Goal: Book appointment/travel/reservation

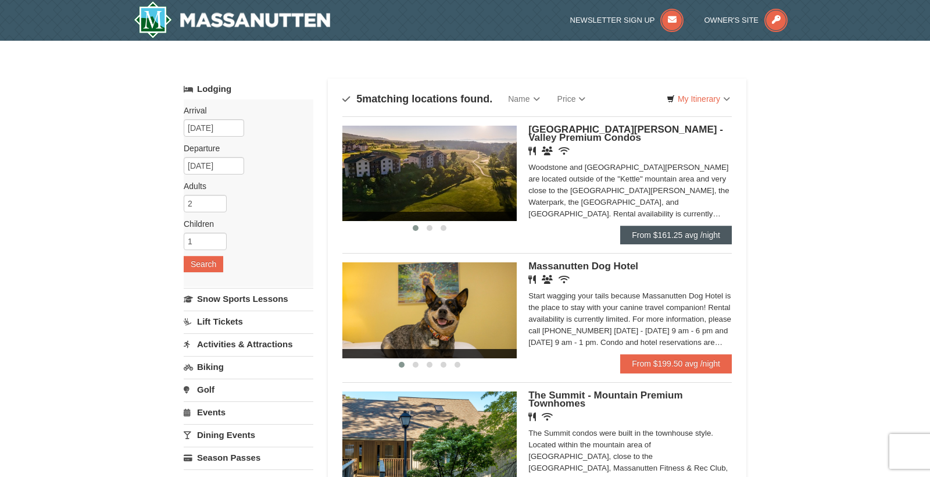
click at [655, 230] on link "From $161.25 avg /night" at bounding box center [676, 235] width 112 height 19
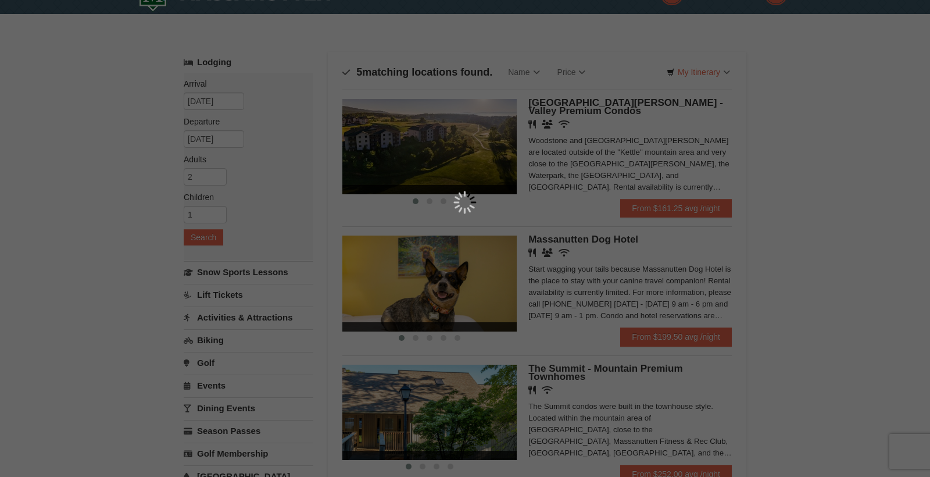
scroll to position [29, 0]
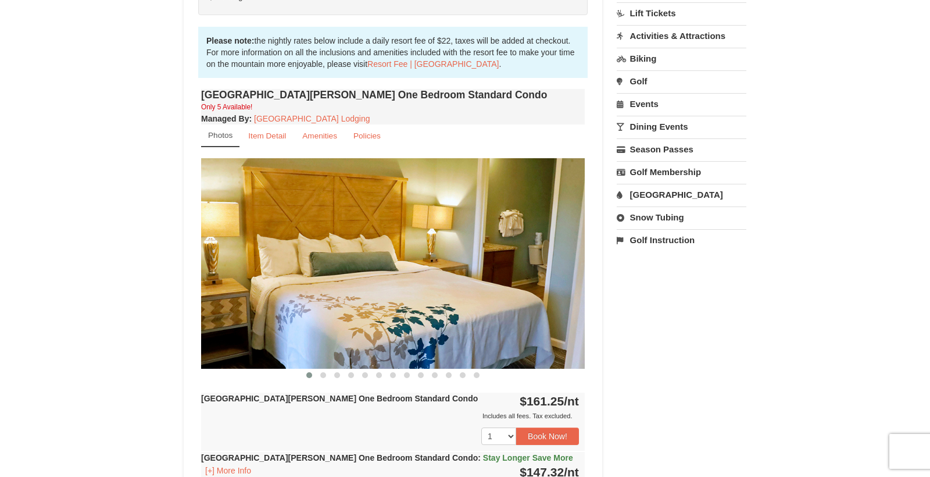
scroll to position [331, 0]
click at [542, 312] on img at bounding box center [393, 263] width 384 height 210
click at [324, 373] on span at bounding box center [323, 374] width 6 height 6
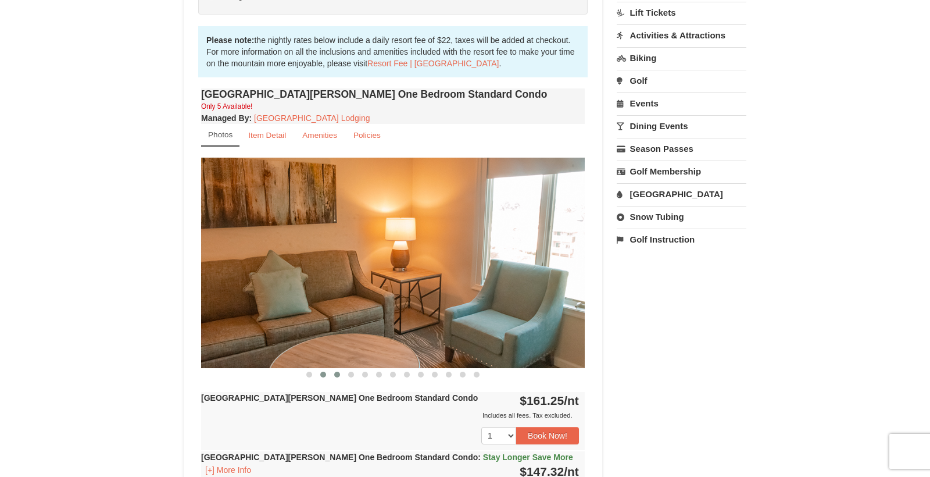
click at [339, 374] on span at bounding box center [337, 374] width 6 height 6
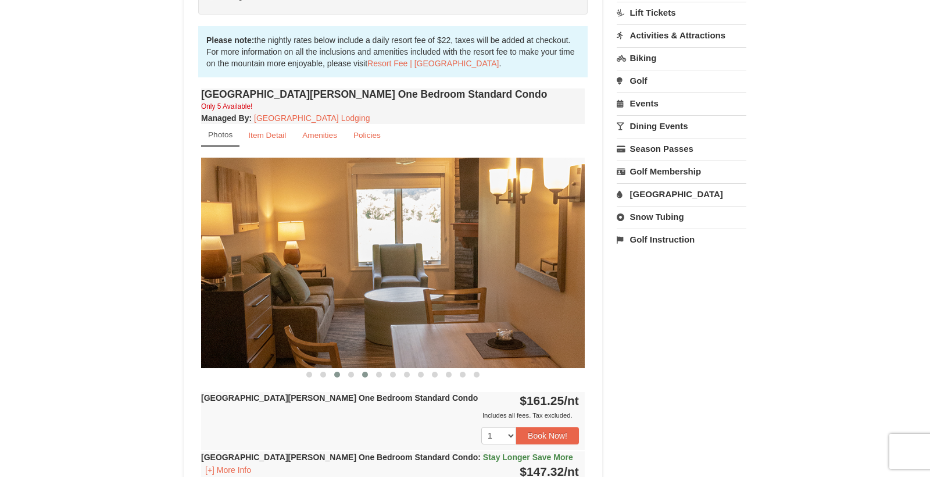
click at [363, 374] on span at bounding box center [365, 374] width 6 height 6
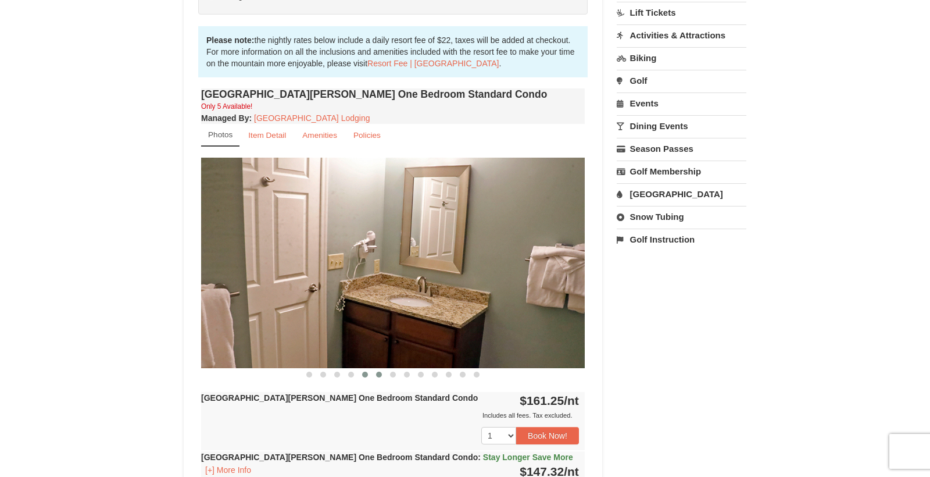
click at [379, 374] on span at bounding box center [379, 374] width 6 height 6
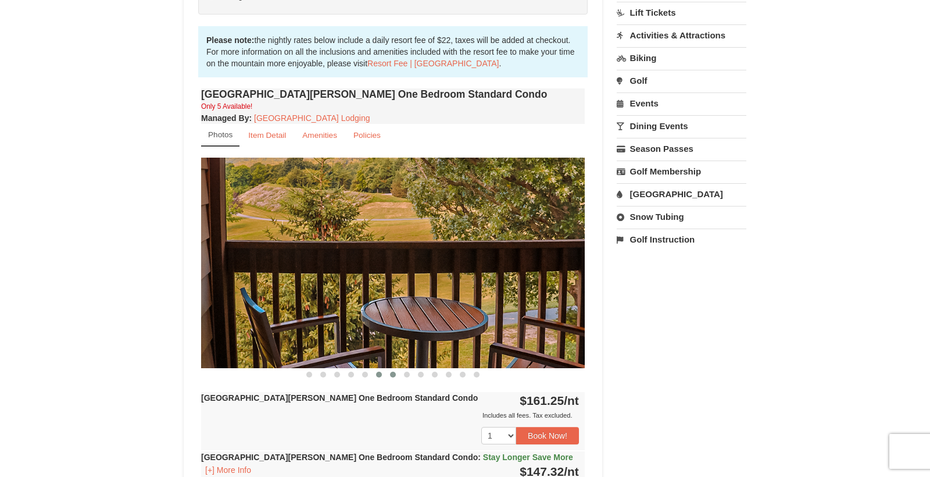
click at [395, 374] on span at bounding box center [393, 374] width 6 height 6
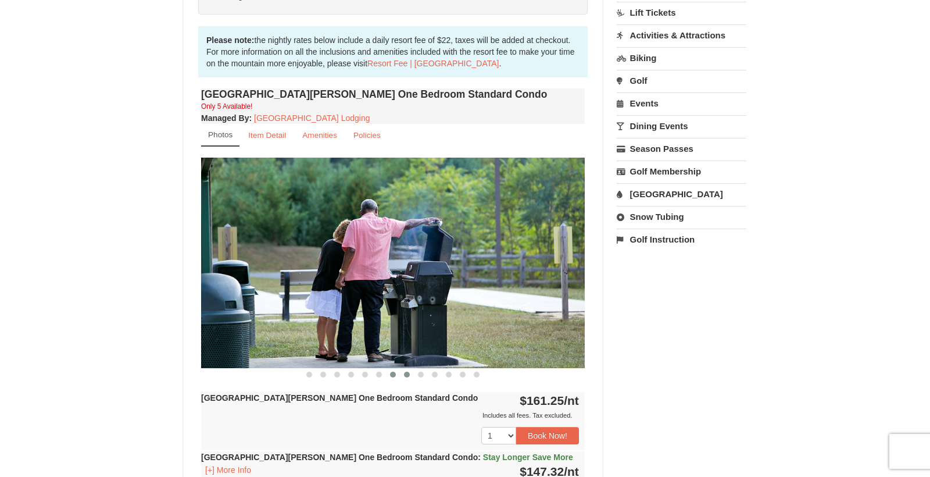
click at [408, 375] on span at bounding box center [407, 374] width 6 height 6
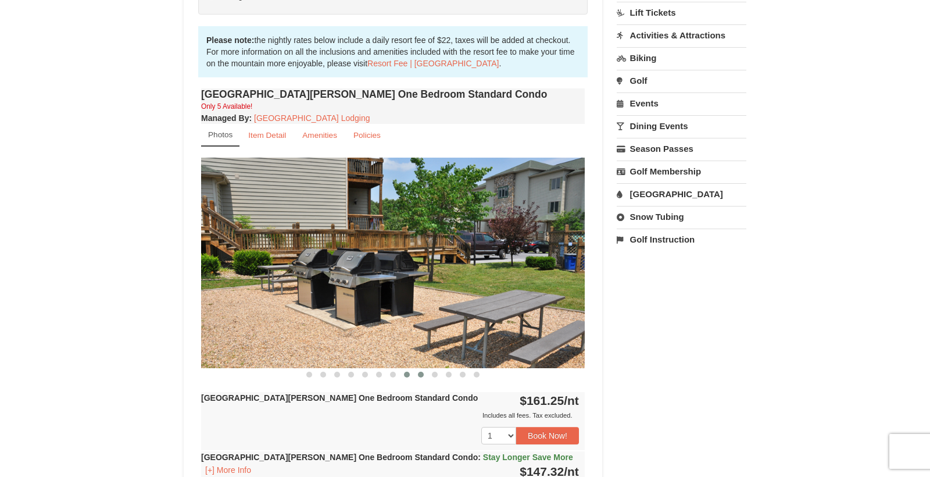
click at [423, 375] on span at bounding box center [421, 374] width 6 height 6
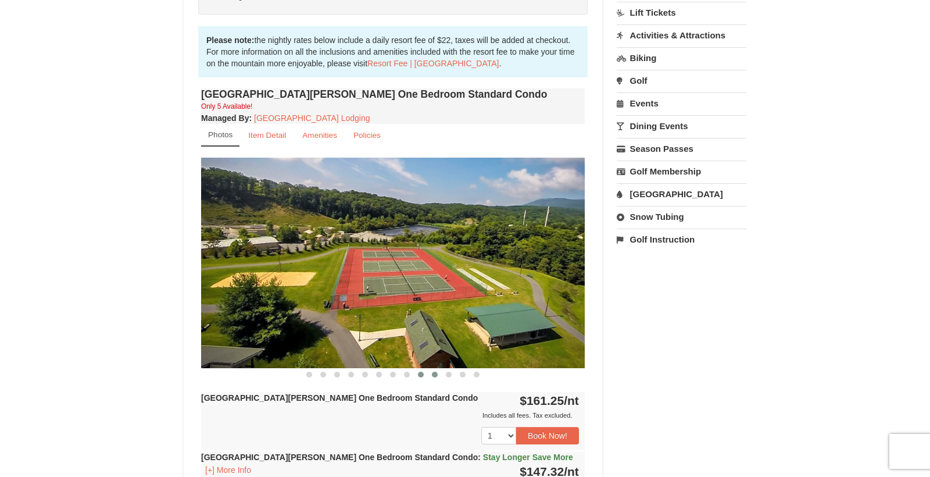
click at [437, 375] on span at bounding box center [435, 374] width 6 height 6
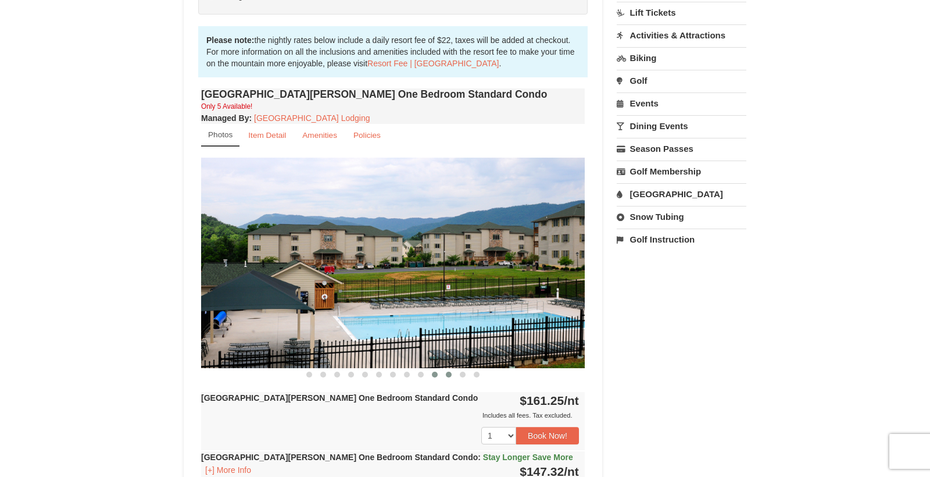
click at [449, 375] on span at bounding box center [449, 374] width 6 height 6
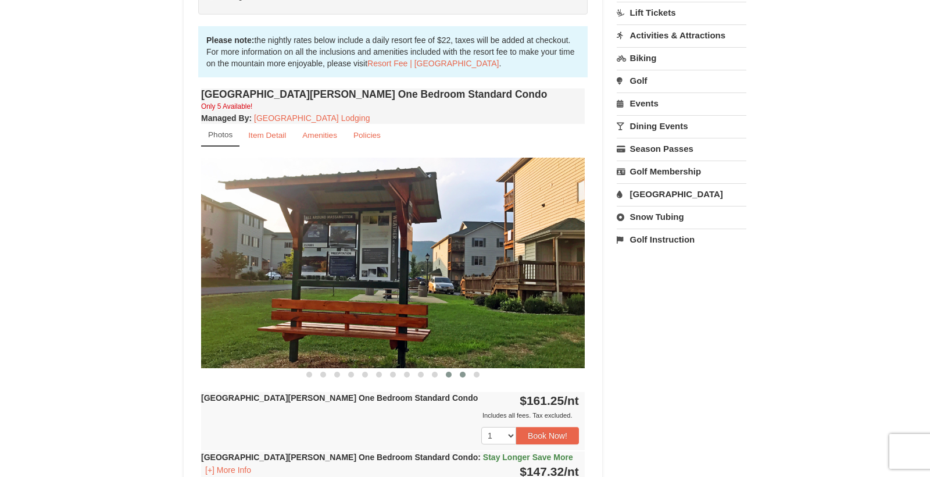
click at [465, 374] on span at bounding box center [463, 374] width 6 height 6
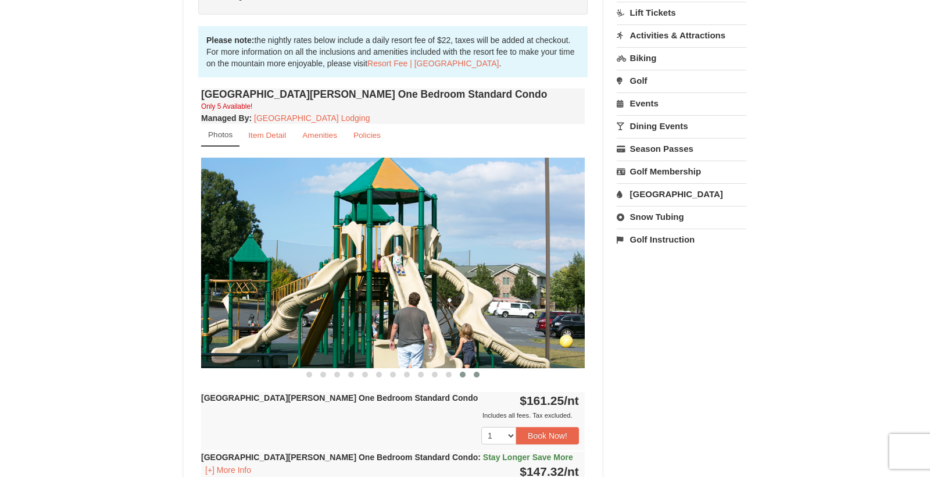
click at [477, 375] on span at bounding box center [477, 374] width 6 height 6
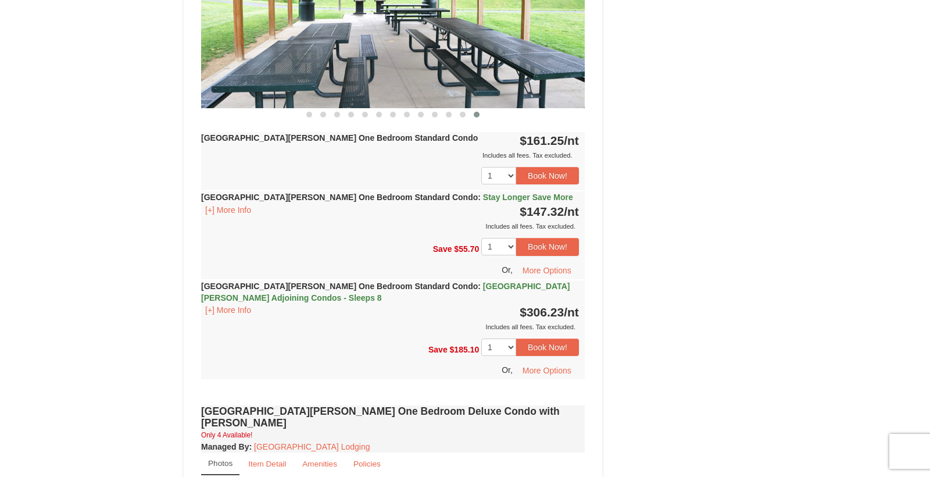
scroll to position [591, 0]
click at [227, 311] on button "[+] More Info" at bounding box center [228, 309] width 54 height 13
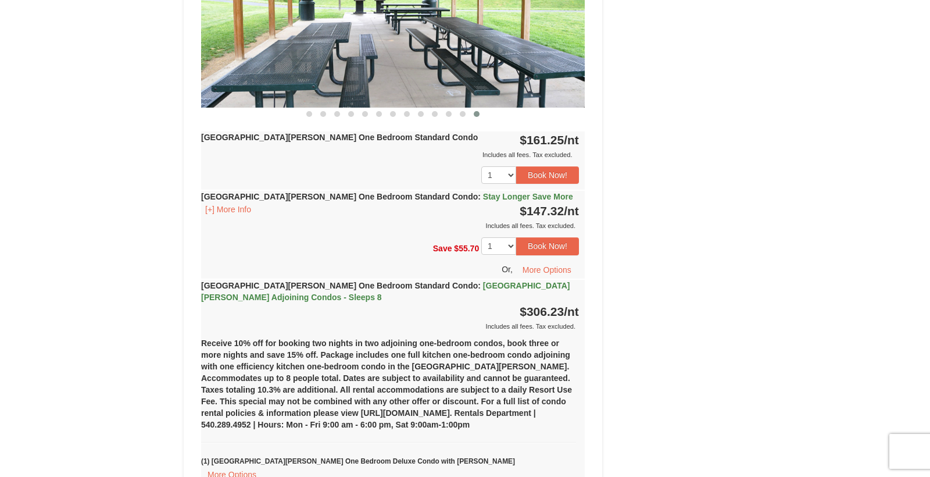
click at [363, 284] on strong "Woodstone Meadows One Bedroom Standard Condo : Casa de Campo Adjoining Condos -…" at bounding box center [385, 291] width 369 height 21
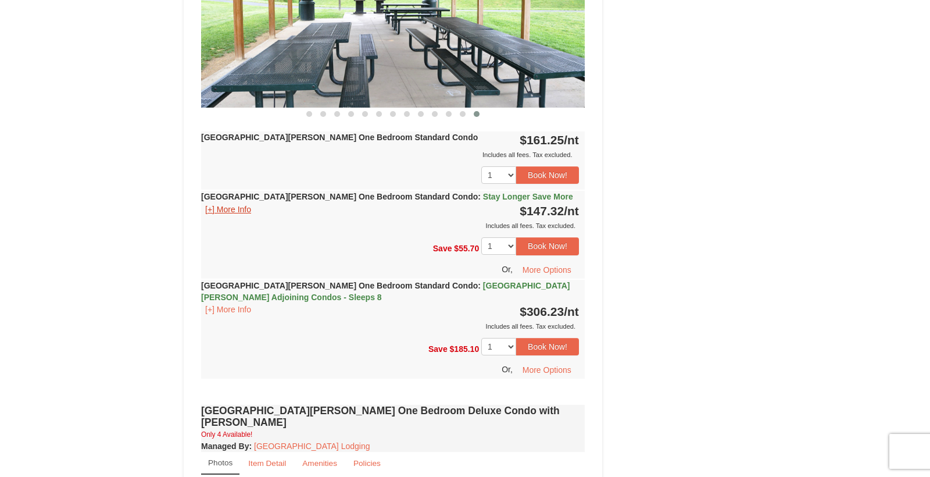
click at [231, 208] on button "[+] More Info" at bounding box center [228, 209] width 54 height 13
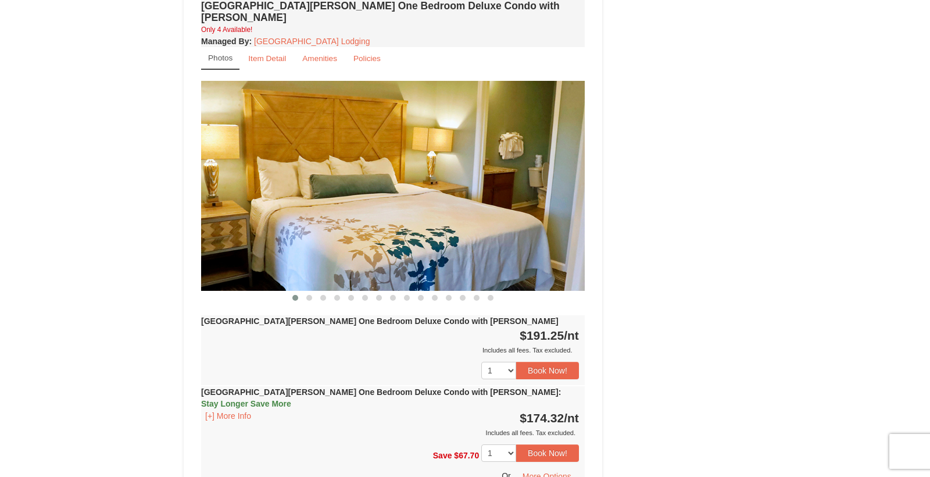
scroll to position [1121, 0]
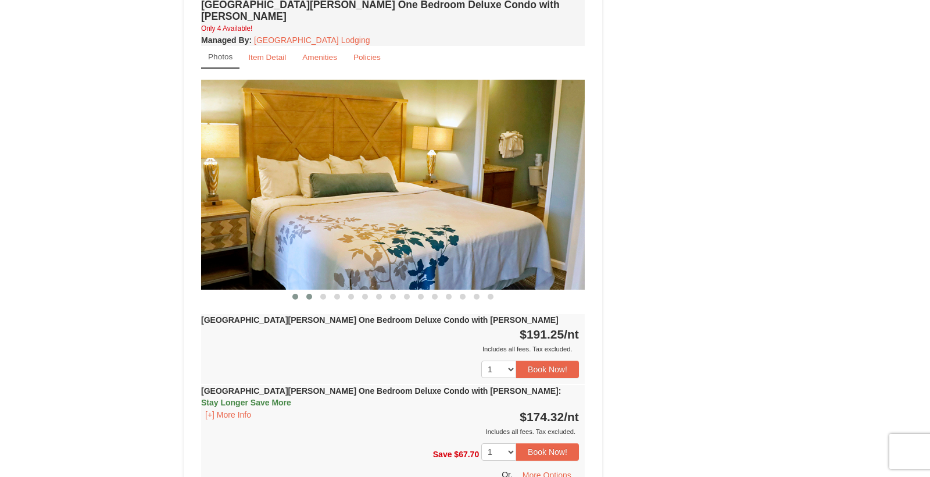
click at [309, 294] on span at bounding box center [309, 297] width 6 height 6
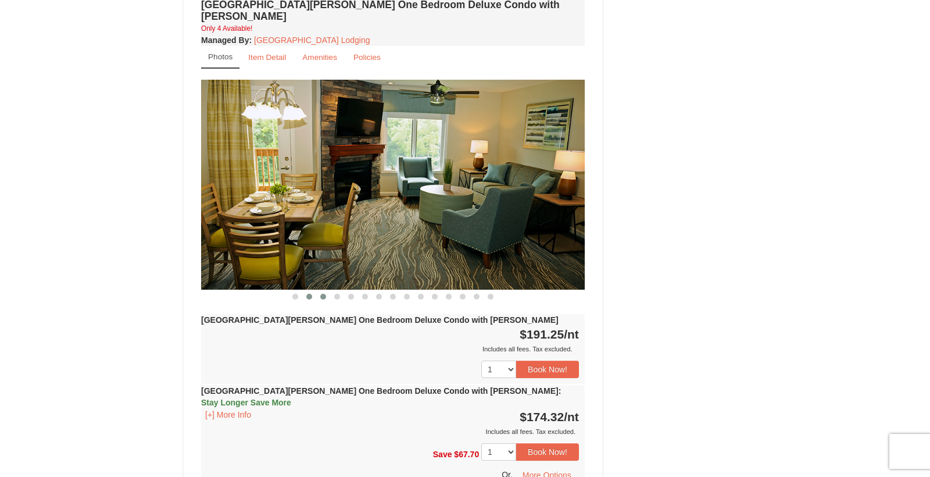
click at [323, 294] on span at bounding box center [323, 297] width 6 height 6
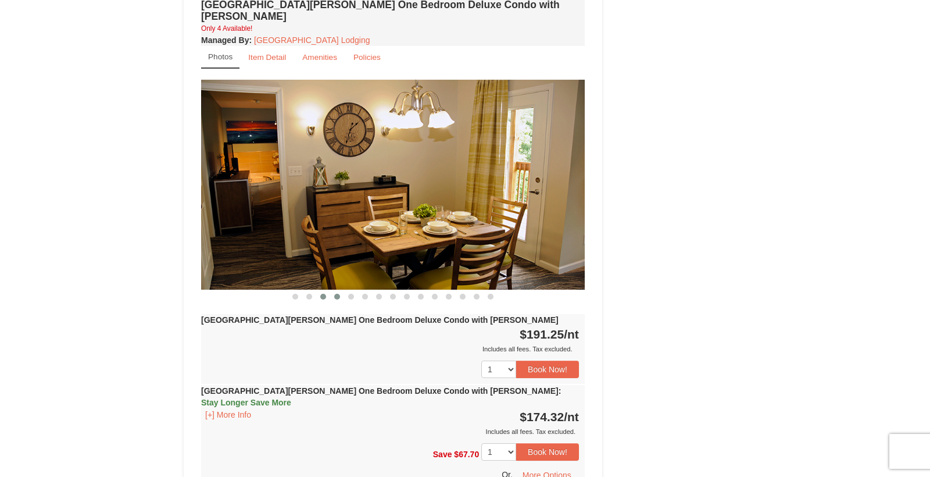
click at [339, 294] on span at bounding box center [337, 297] width 6 height 6
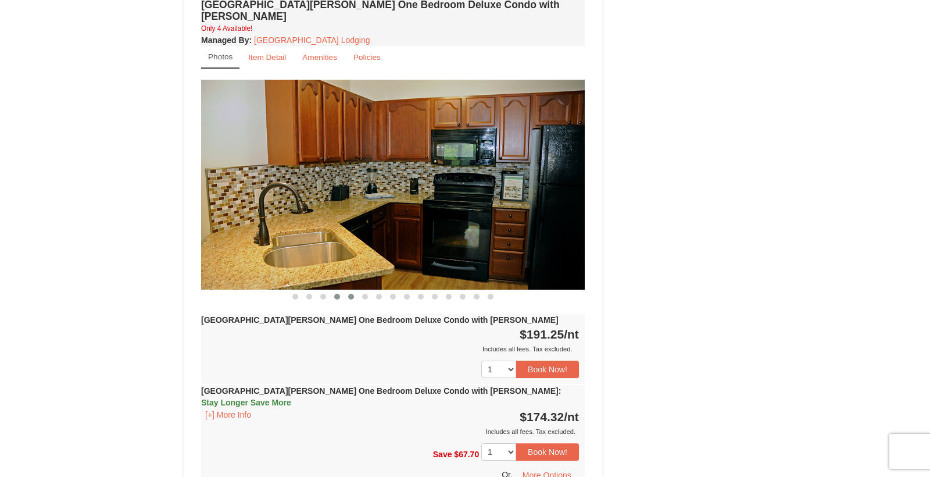
click at [353, 294] on span at bounding box center [351, 297] width 6 height 6
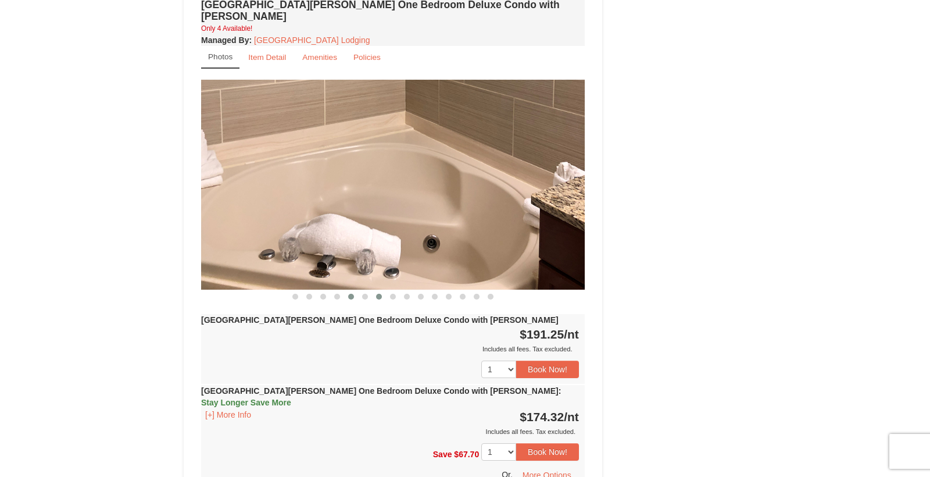
click at [377, 294] on span at bounding box center [379, 297] width 6 height 6
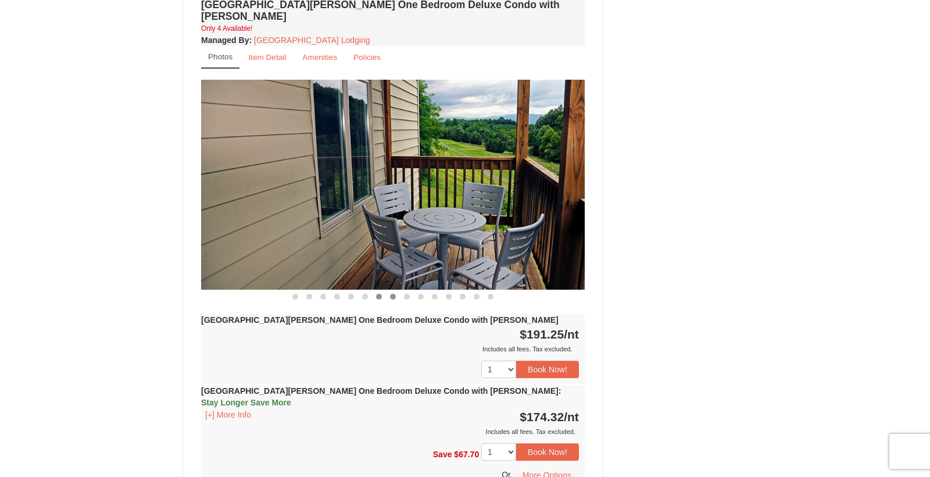
click at [393, 294] on span at bounding box center [393, 297] width 6 height 6
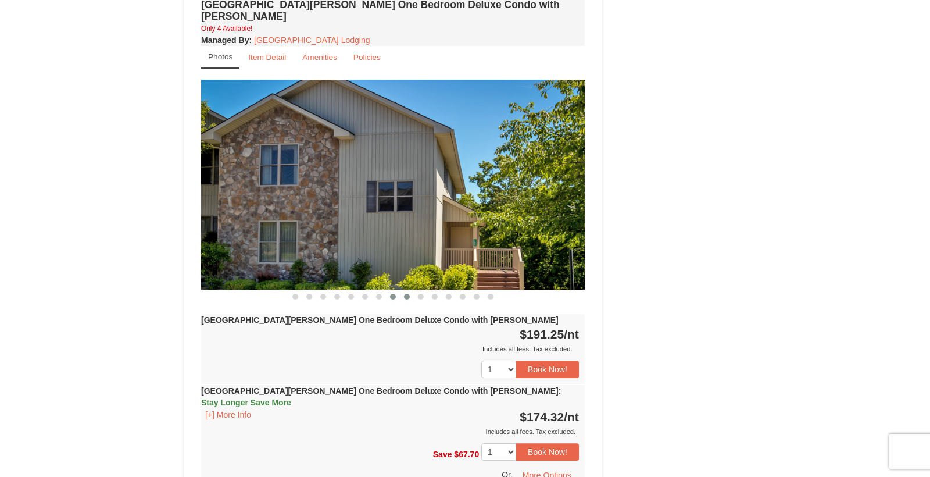
click at [405, 294] on span at bounding box center [407, 297] width 6 height 6
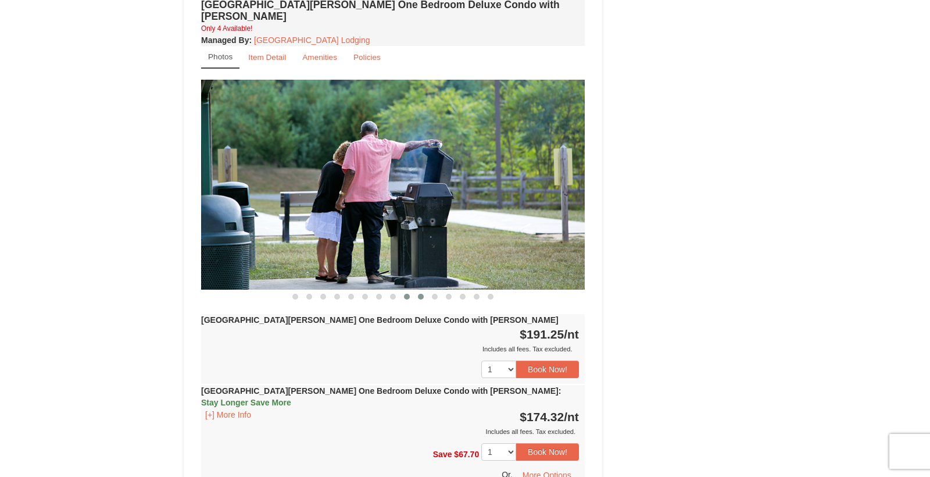
click at [423, 294] on span at bounding box center [421, 297] width 6 height 6
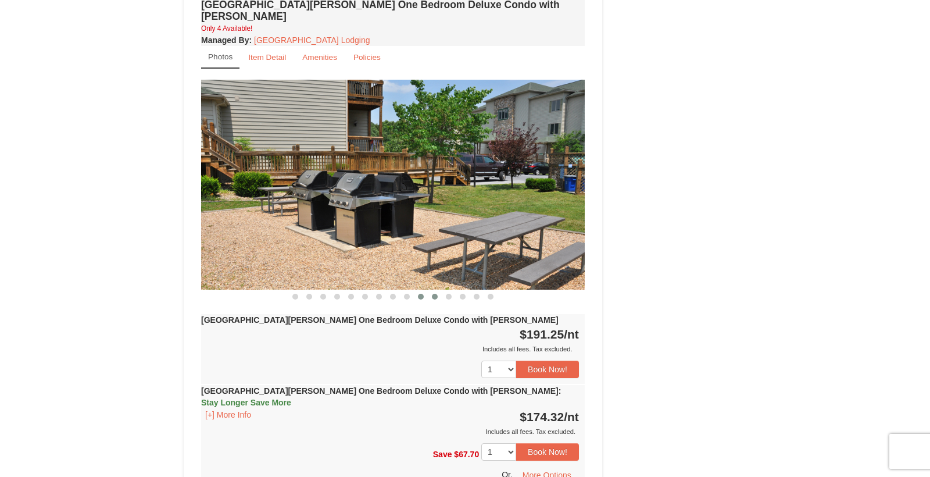
click at [434, 294] on span at bounding box center [435, 297] width 6 height 6
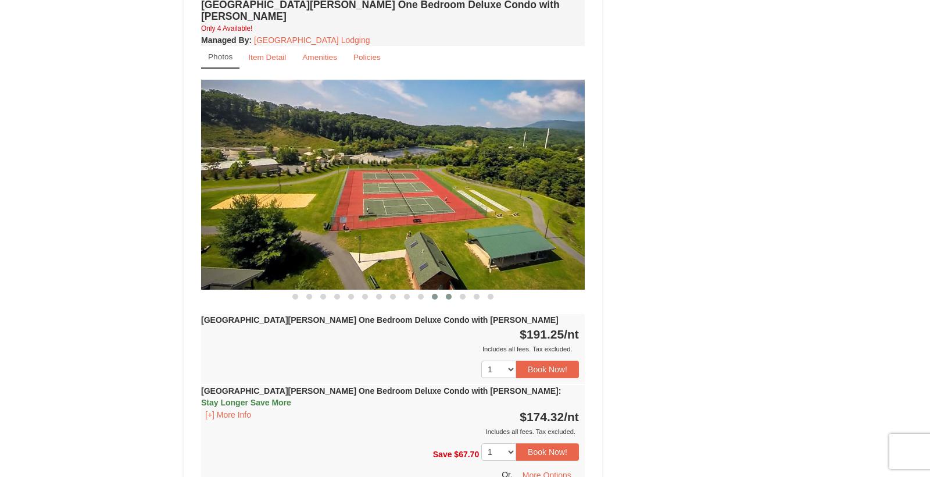
click at [452, 291] on button at bounding box center [449, 297] width 14 height 12
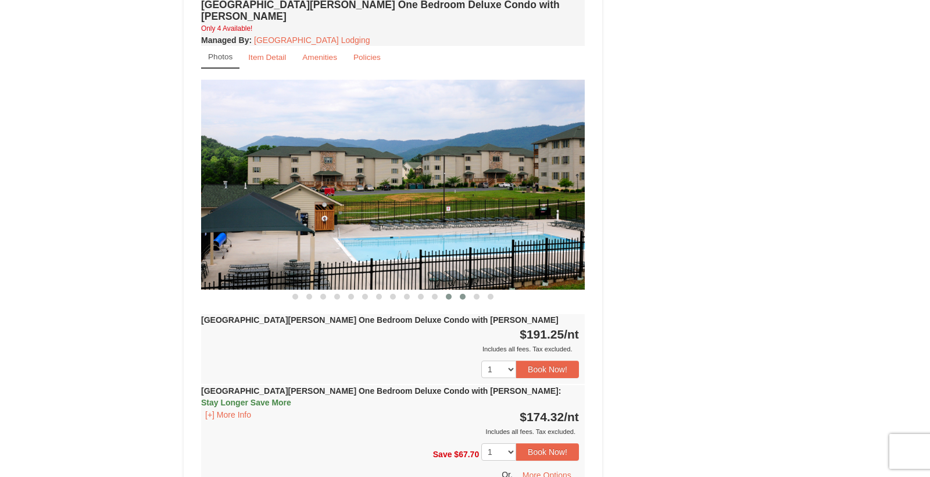
click at [464, 294] on span at bounding box center [463, 297] width 6 height 6
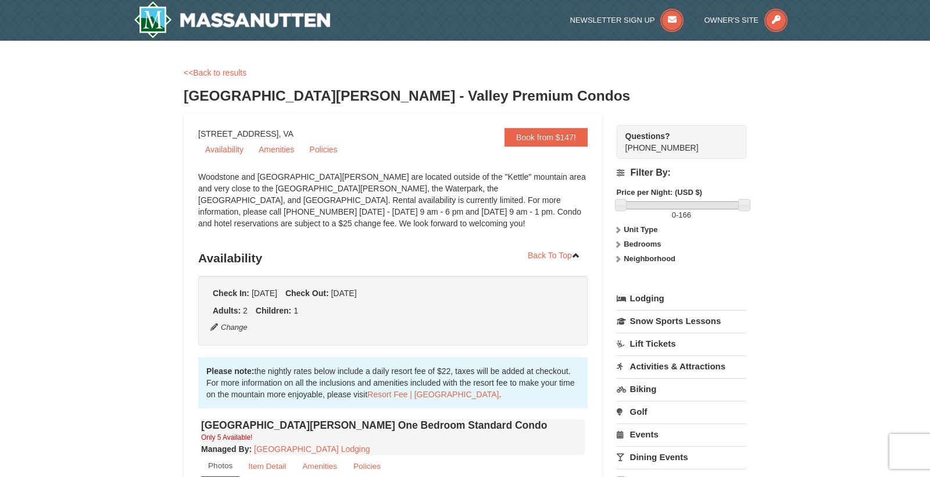
scroll to position [0, 0]
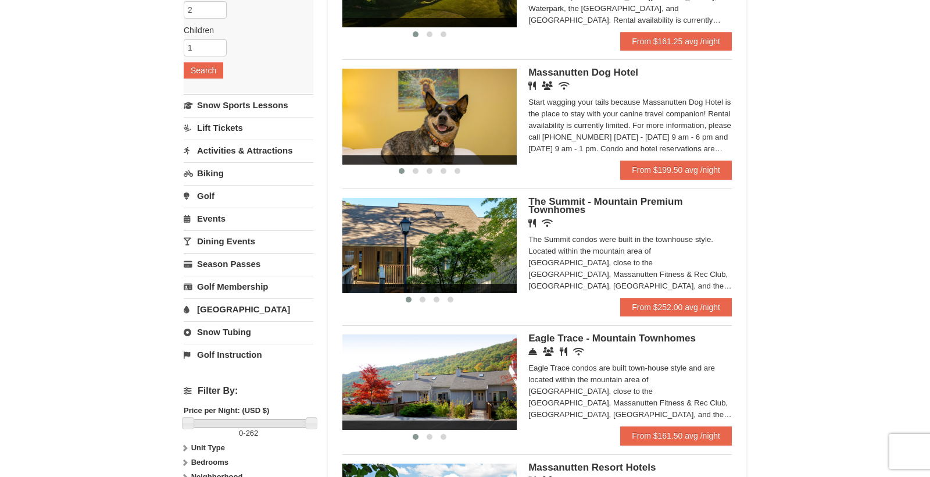
scroll to position [196, 0]
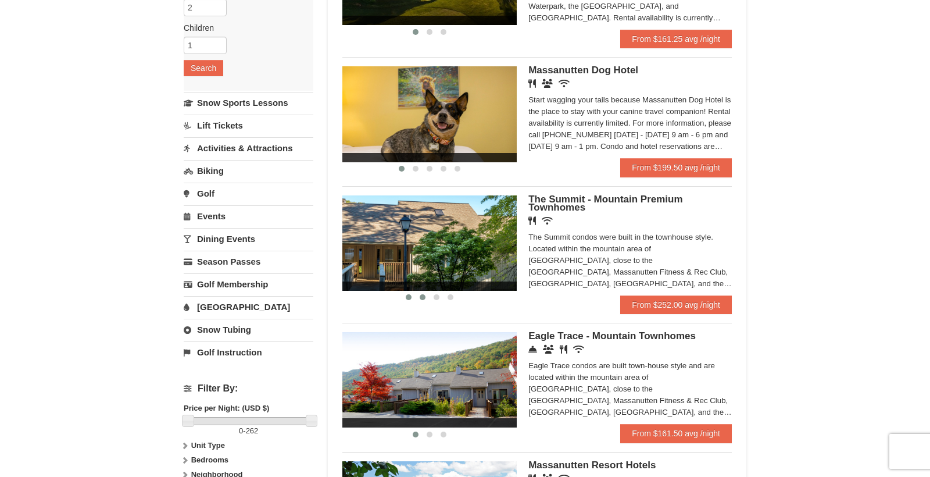
click at [421, 295] on span at bounding box center [423, 297] width 6 height 6
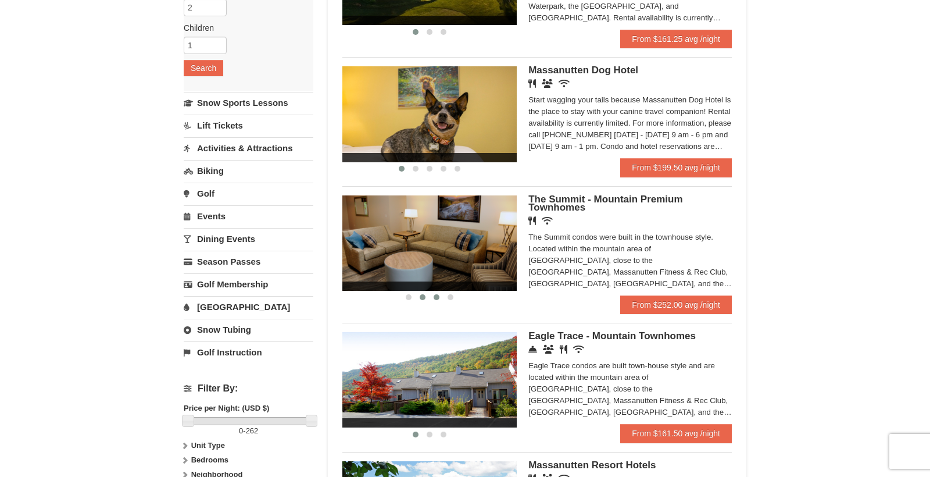
click at [437, 296] on span at bounding box center [437, 297] width 6 height 6
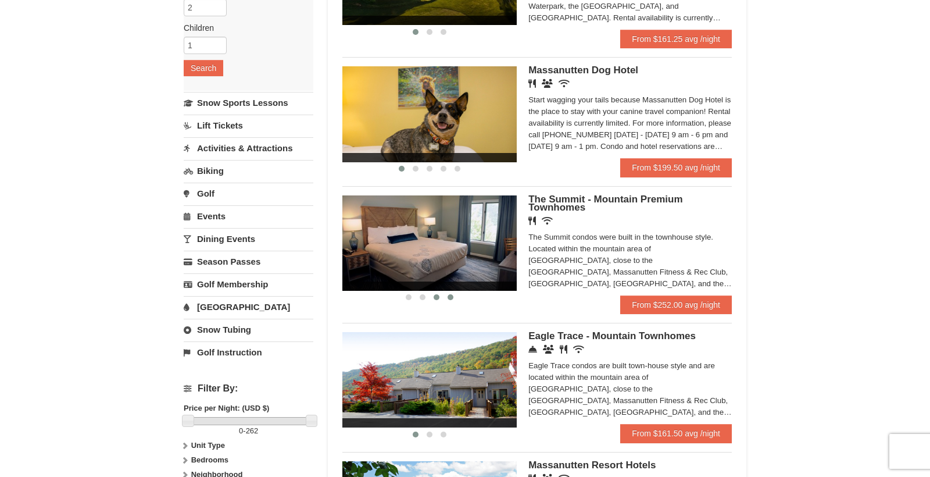
click at [452, 296] on span at bounding box center [451, 297] width 6 height 6
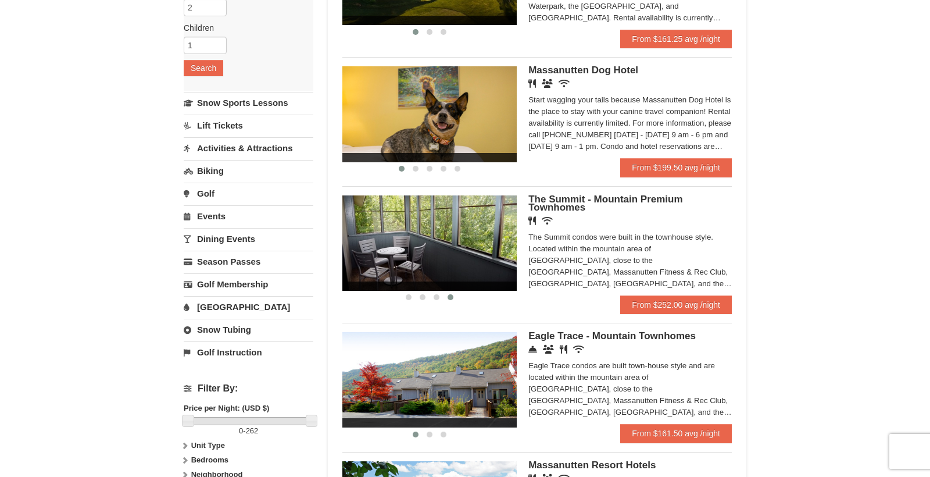
click at [568, 201] on span "The Summit - Mountain Premium Townhomes" at bounding box center [605, 203] width 154 height 19
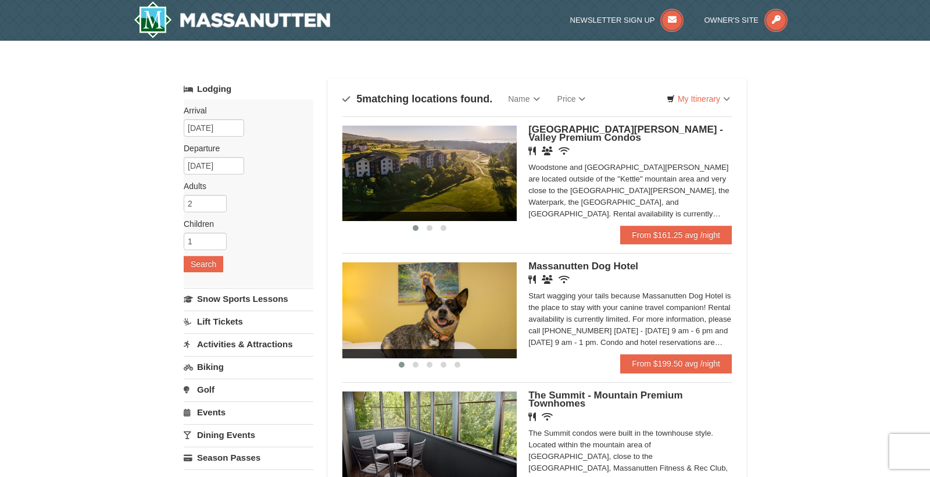
scroll to position [0, 0]
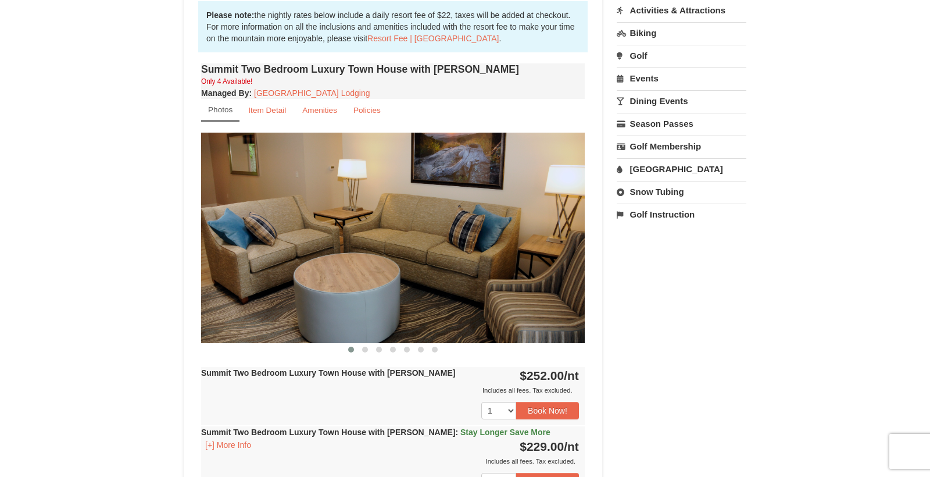
scroll to position [357, 0]
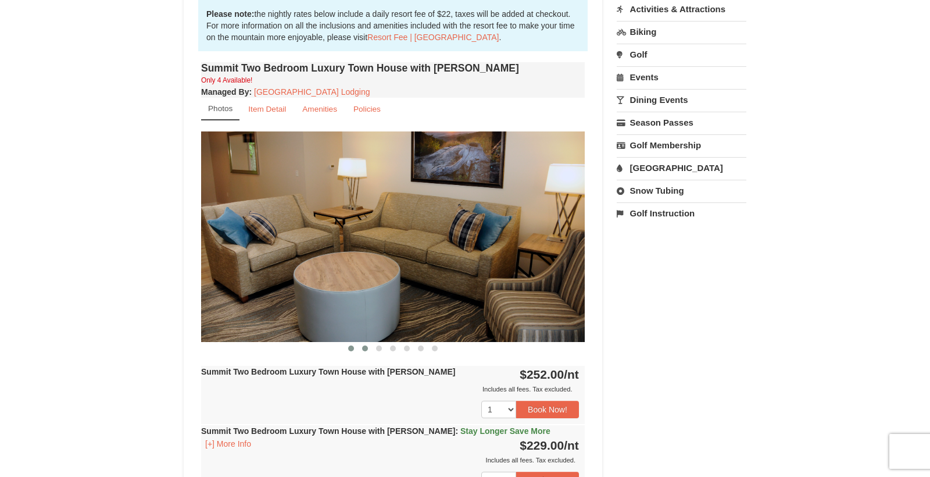
click at [364, 351] on button at bounding box center [365, 348] width 14 height 12
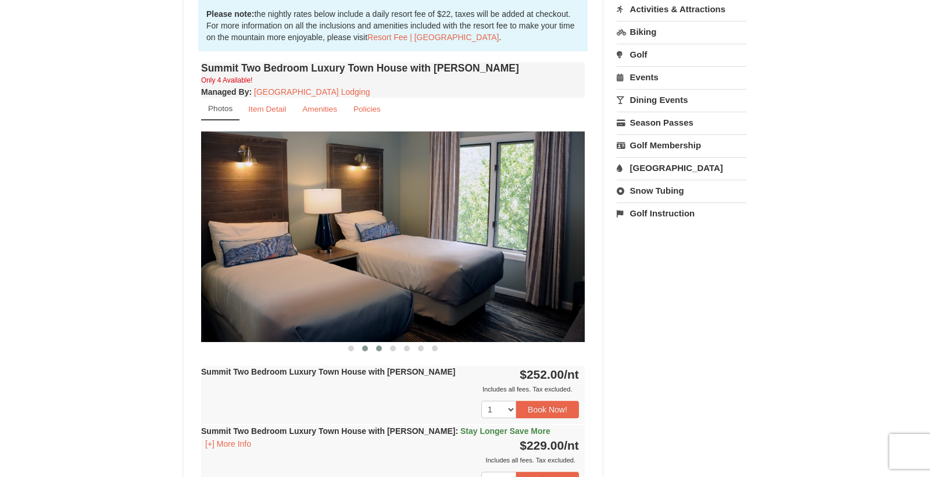
click at [380, 352] on button at bounding box center [379, 348] width 14 height 12
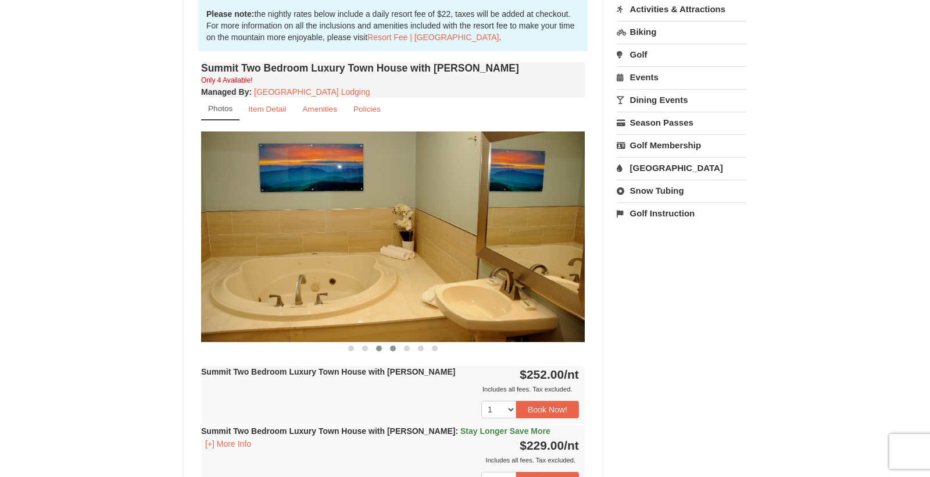
click at [396, 351] on button at bounding box center [393, 348] width 14 height 12
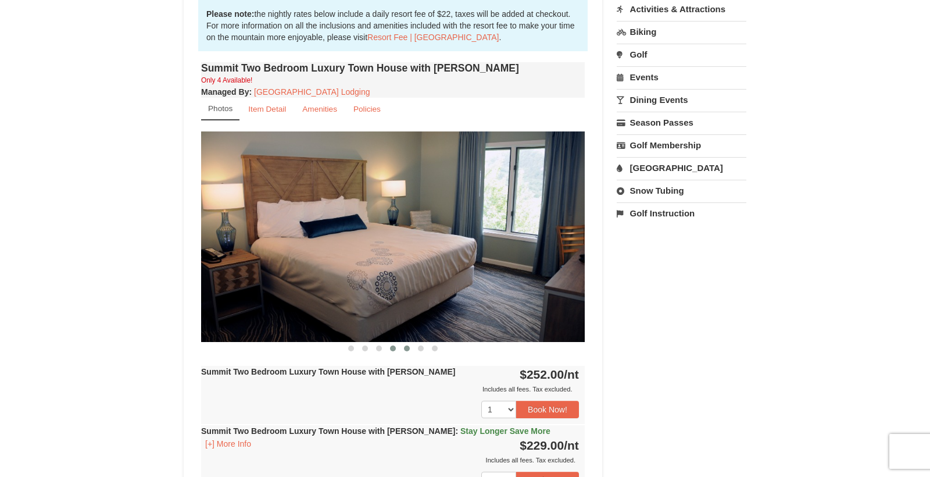
click at [406, 350] on span at bounding box center [407, 348] width 6 height 6
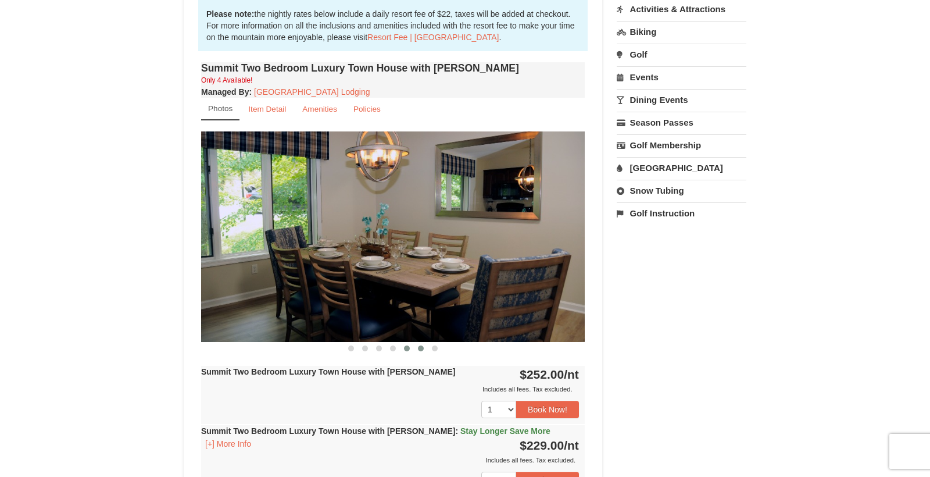
click at [420, 349] on span at bounding box center [421, 348] width 6 height 6
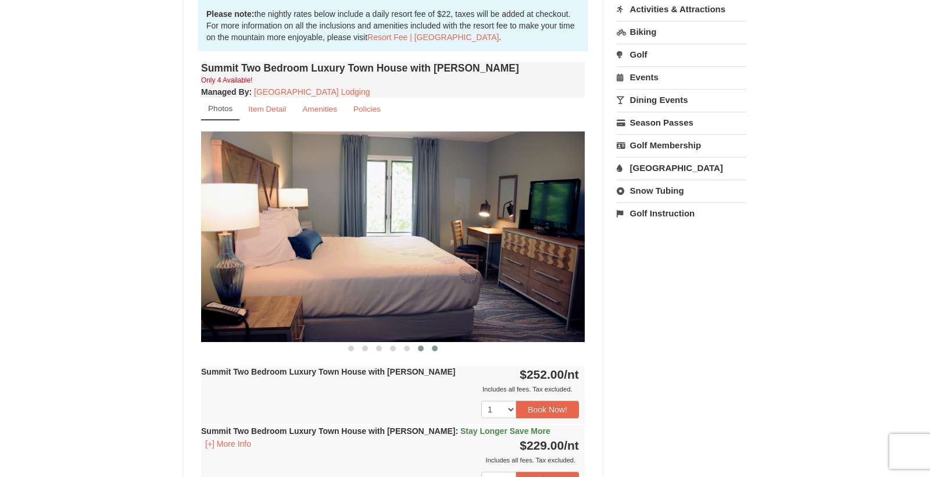
click at [434, 349] on span at bounding box center [435, 348] width 6 height 6
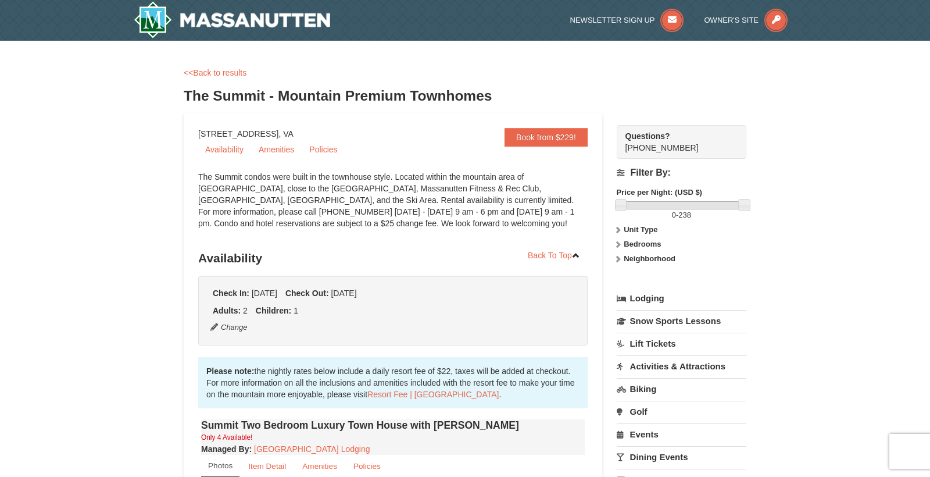
scroll to position [0, 0]
click at [220, 72] on link "<<Back to results" at bounding box center [215, 72] width 63 height 9
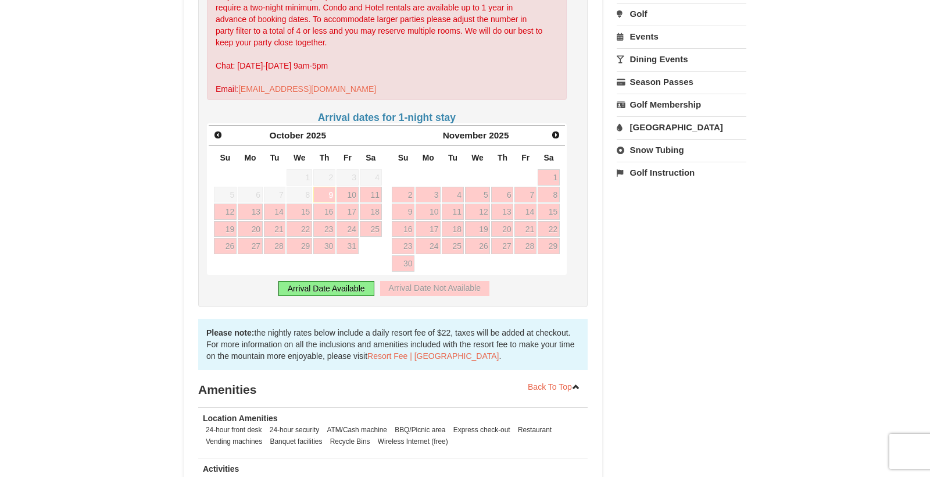
scroll to position [383, 0]
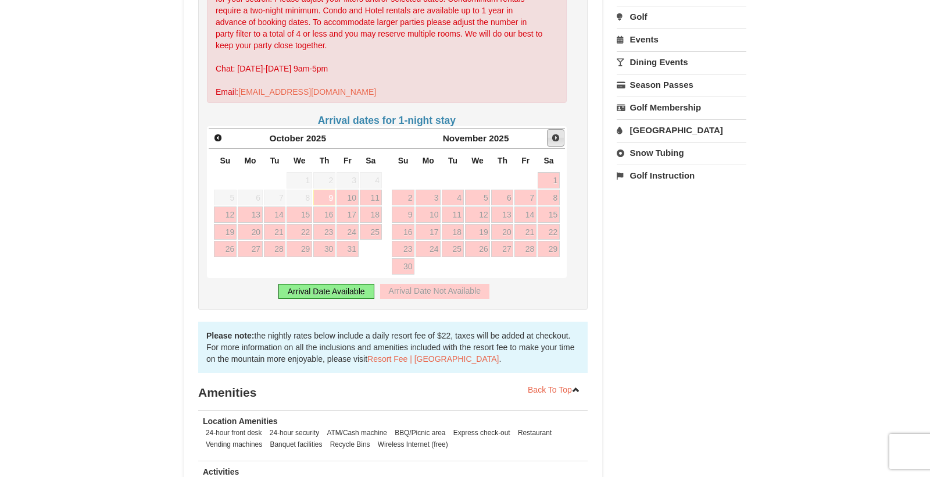
click at [559, 133] on span "Next" at bounding box center [555, 137] width 9 height 9
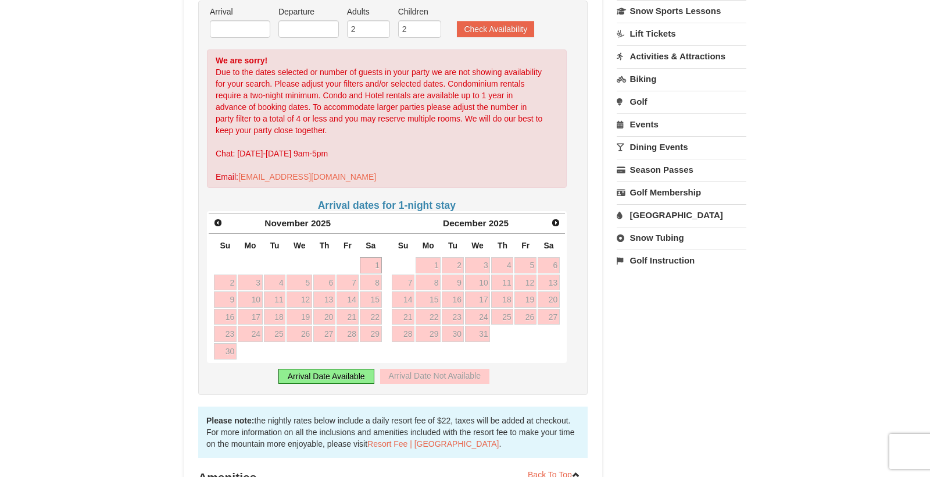
scroll to position [299, 0]
click at [557, 217] on span "Next" at bounding box center [555, 221] width 9 height 9
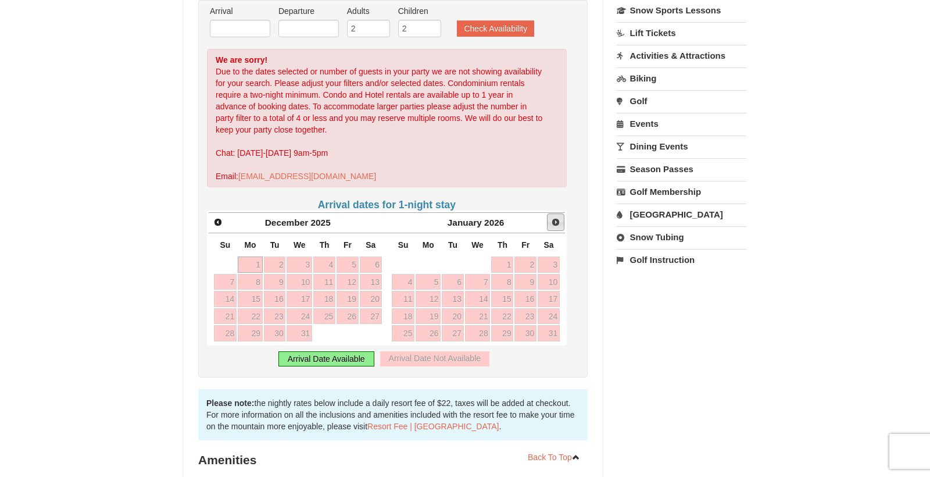
click at [557, 217] on span "Next" at bounding box center [555, 221] width 9 height 9
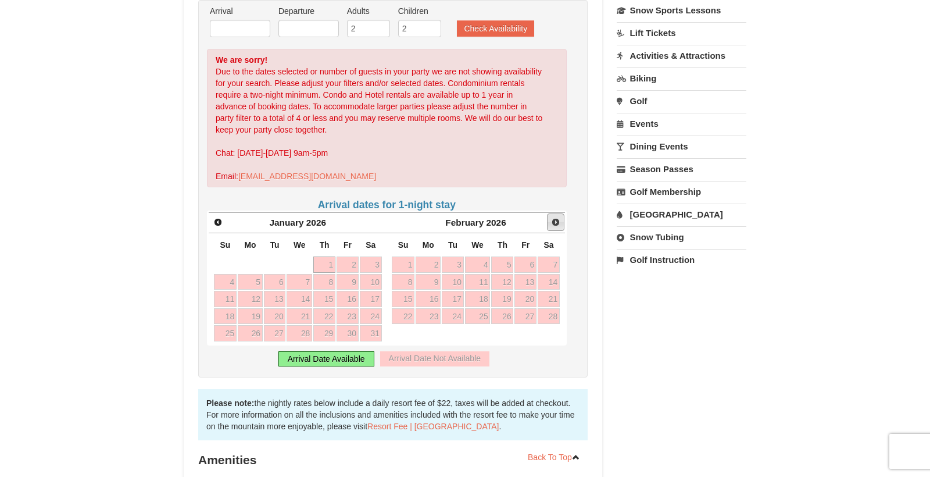
click at [557, 217] on span "Next" at bounding box center [555, 221] width 9 height 9
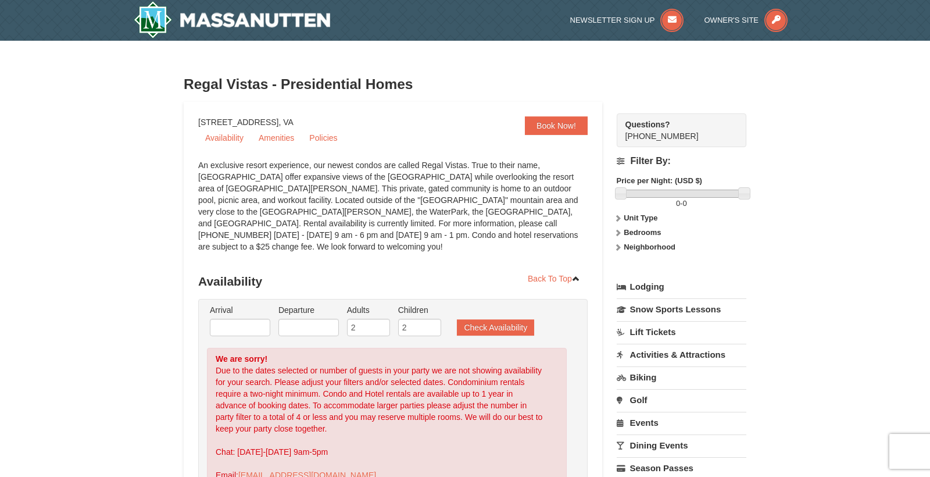
scroll to position [0, 0]
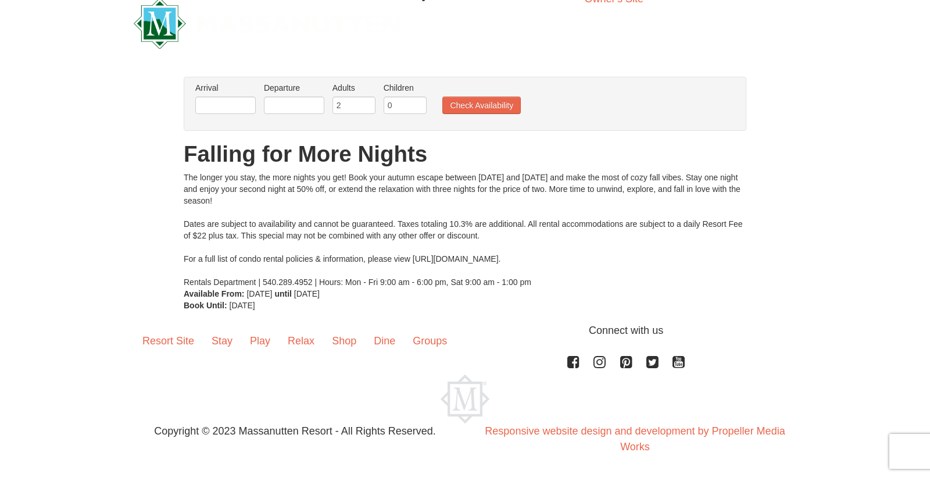
scroll to position [19, 0]
click at [246, 108] on input "text" at bounding box center [225, 104] width 60 height 17
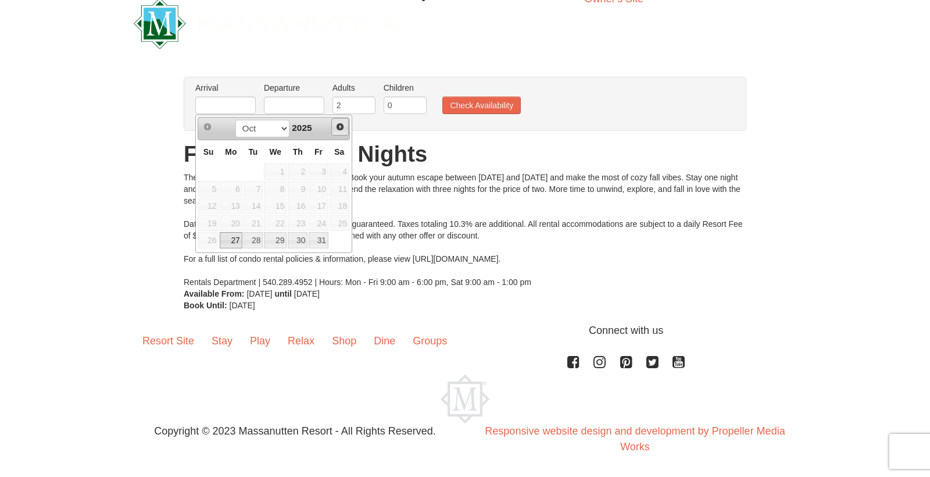
click at [335, 131] on link "Next" at bounding box center [339, 126] width 17 height 17
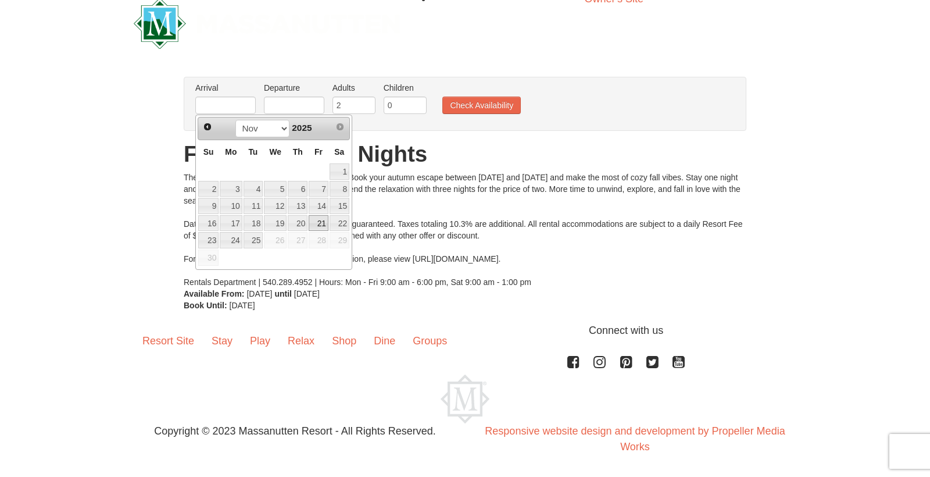
click at [320, 223] on link "21" at bounding box center [319, 223] width 20 height 16
type input "11/21/2025"
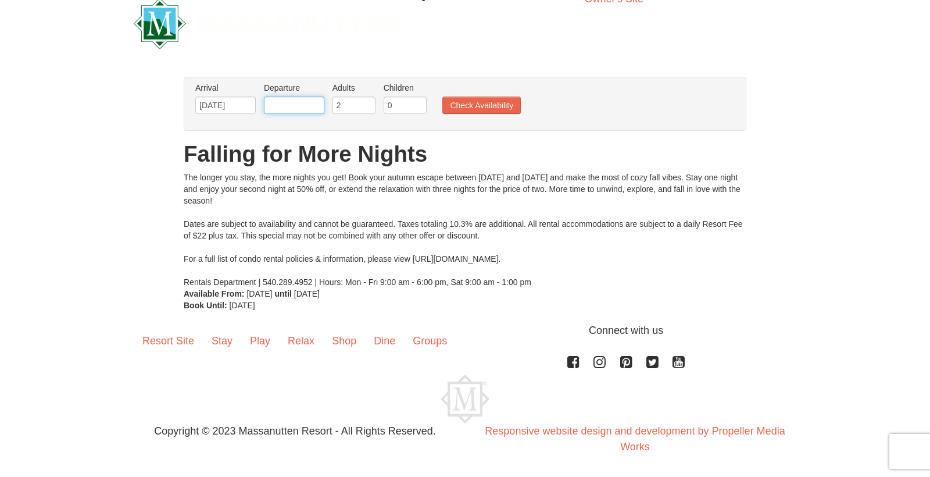
click at [315, 106] on input "text" at bounding box center [294, 104] width 60 height 17
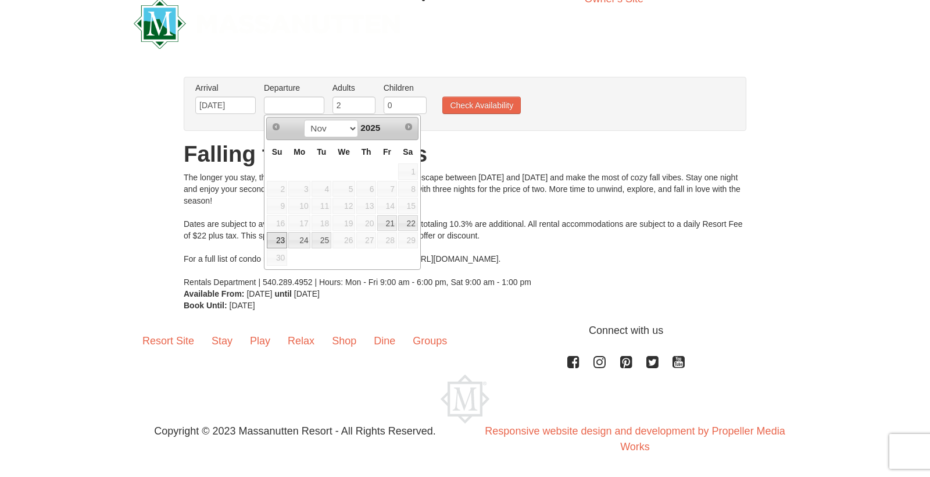
click at [278, 241] on link "23" at bounding box center [277, 240] width 20 height 16
type input "11/23/2025"
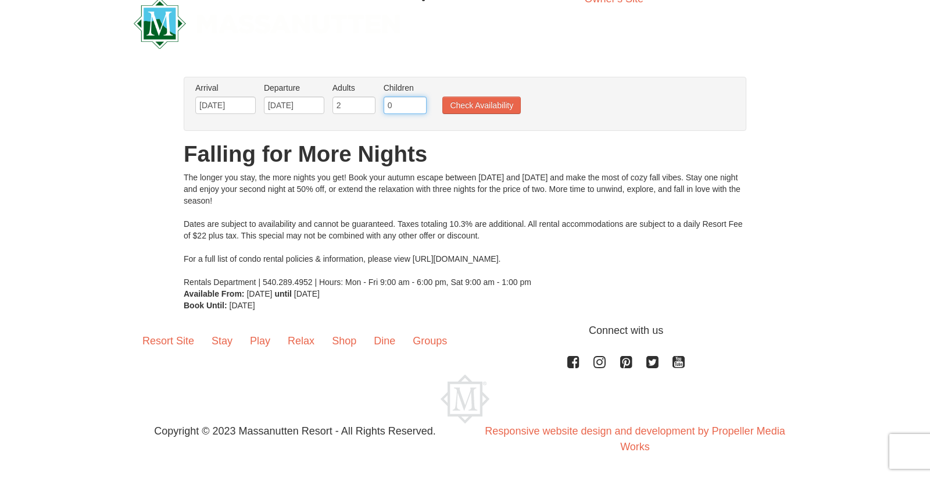
type input "1"
click at [420, 103] on input "1" at bounding box center [405, 104] width 43 height 17
click at [460, 106] on button "Check Availability" at bounding box center [481, 104] width 78 height 17
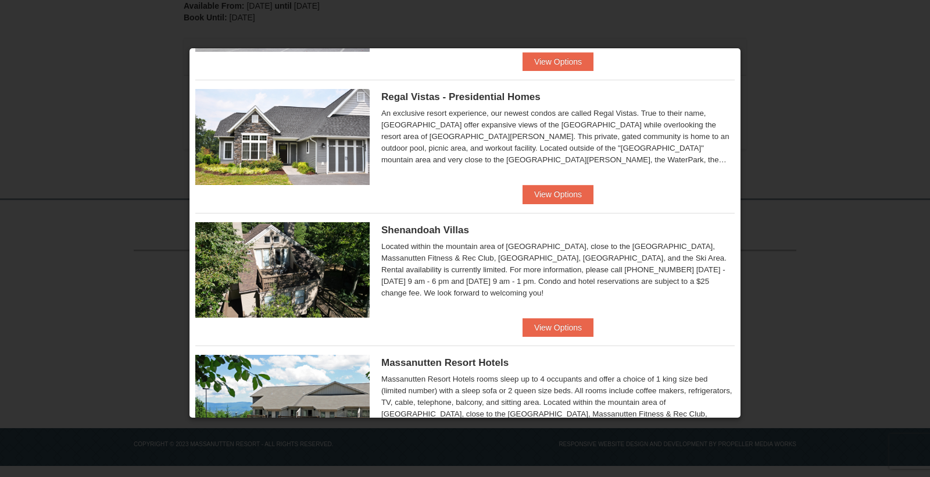
scroll to position [103, 0]
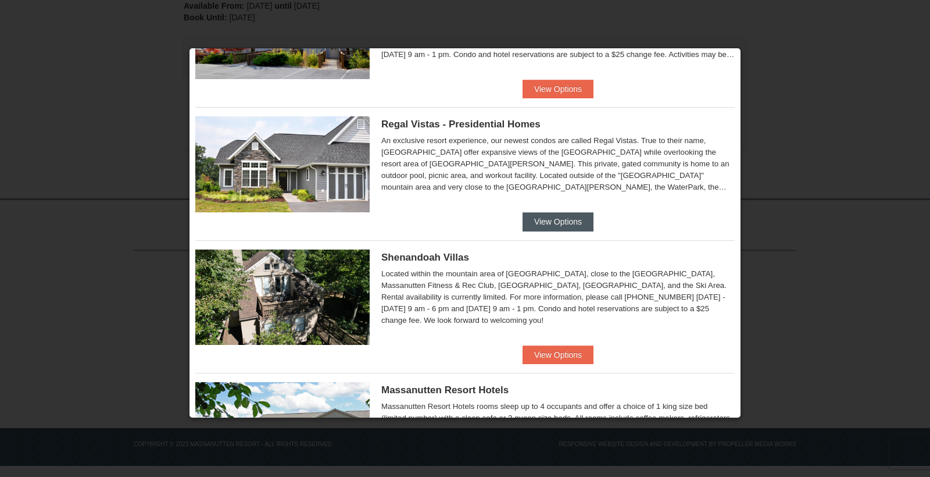
click at [567, 222] on button "View Options" at bounding box center [558, 221] width 71 height 19
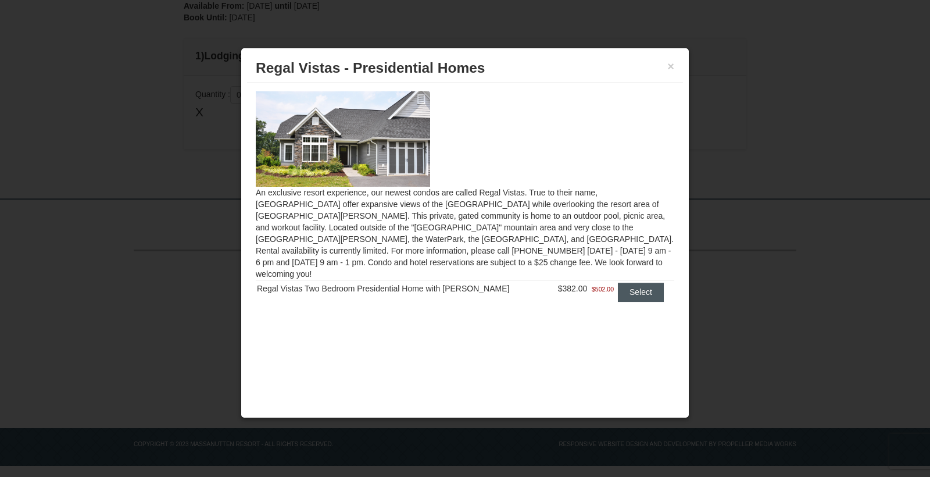
click at [626, 283] on button "Select" at bounding box center [641, 292] width 46 height 19
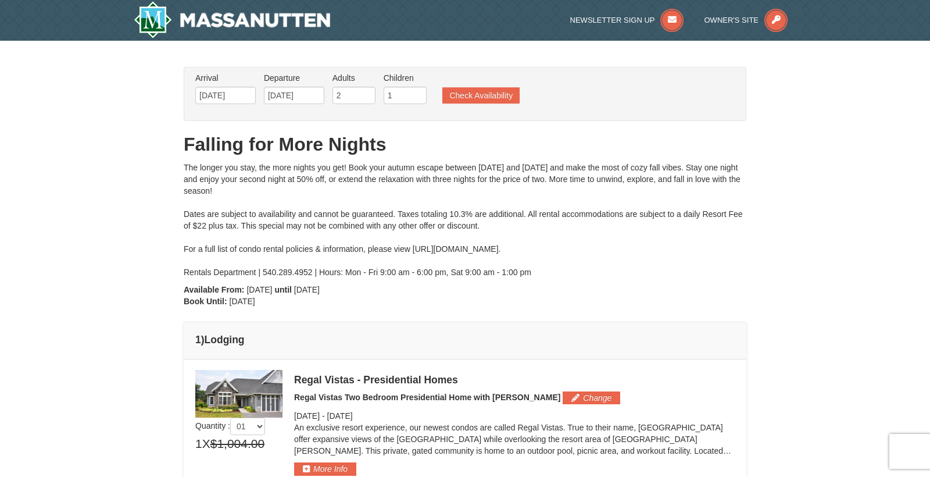
scroll to position [0, 0]
